Goal: Information Seeking & Learning: Learn about a topic

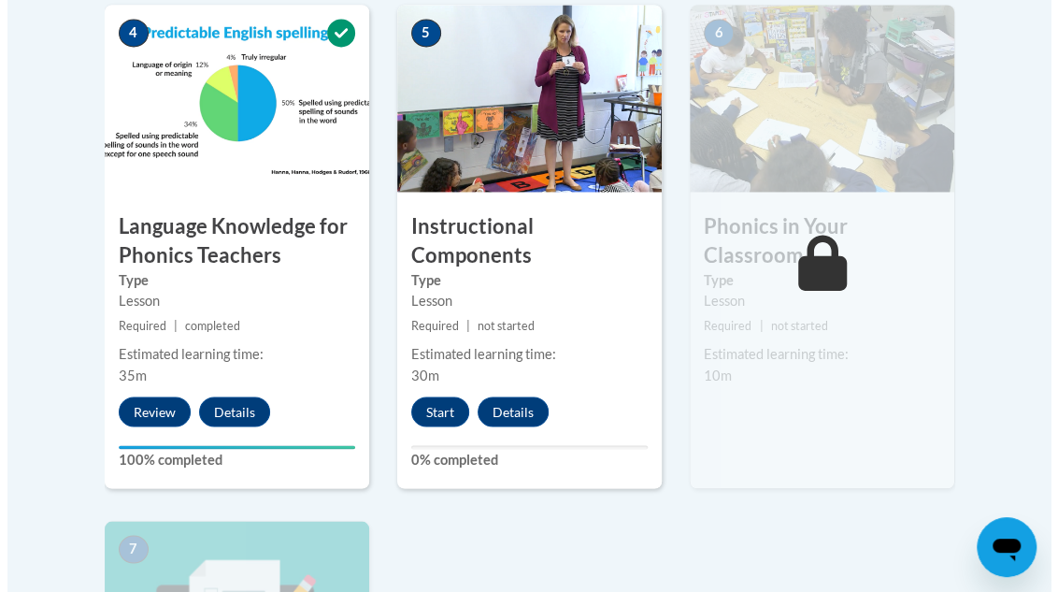
scroll to position [1191, 0]
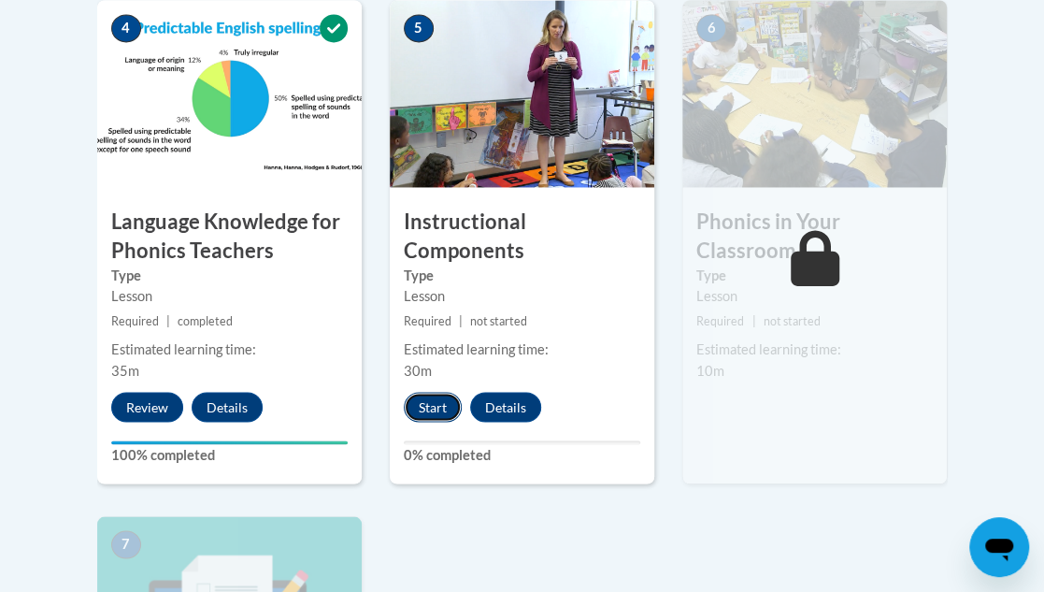
click at [430, 403] on button "Start" at bounding box center [433, 407] width 58 height 30
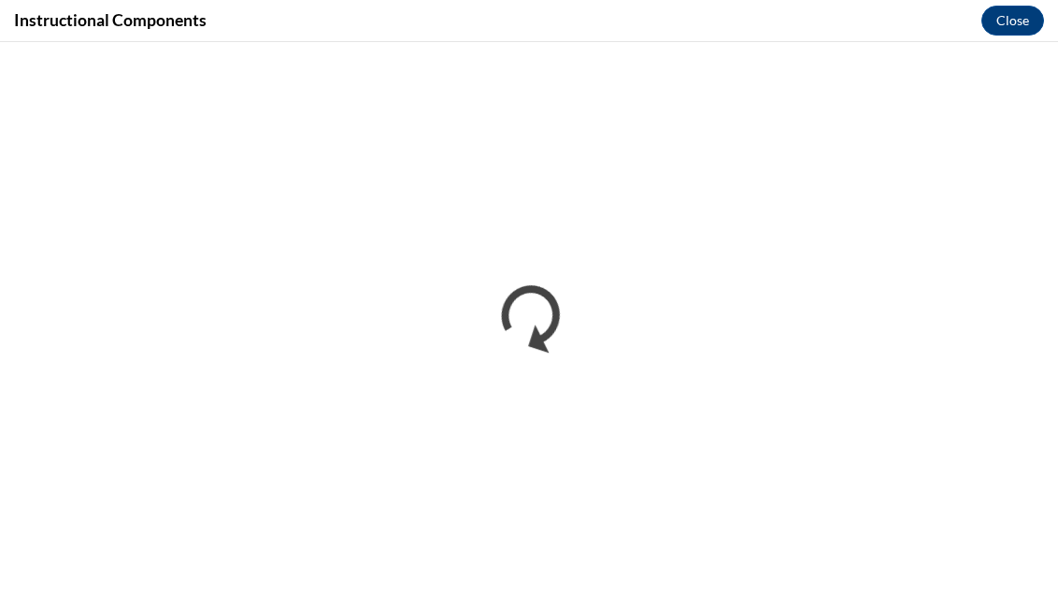
scroll to position [0, 0]
